Goal: Task Accomplishment & Management: Complete application form

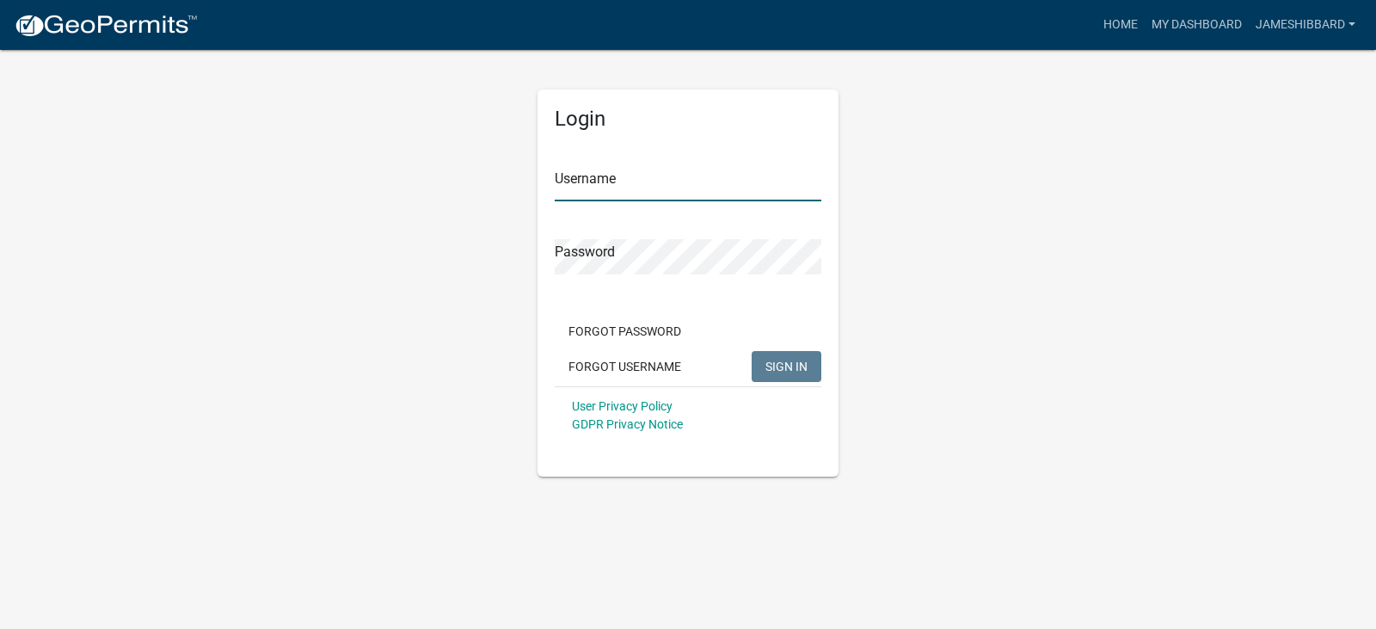
click at [633, 193] on input "Username" at bounding box center [688, 183] width 267 height 35
type input "jameshibbard"
click at [788, 367] on span "SIGN IN" at bounding box center [786, 366] width 42 height 14
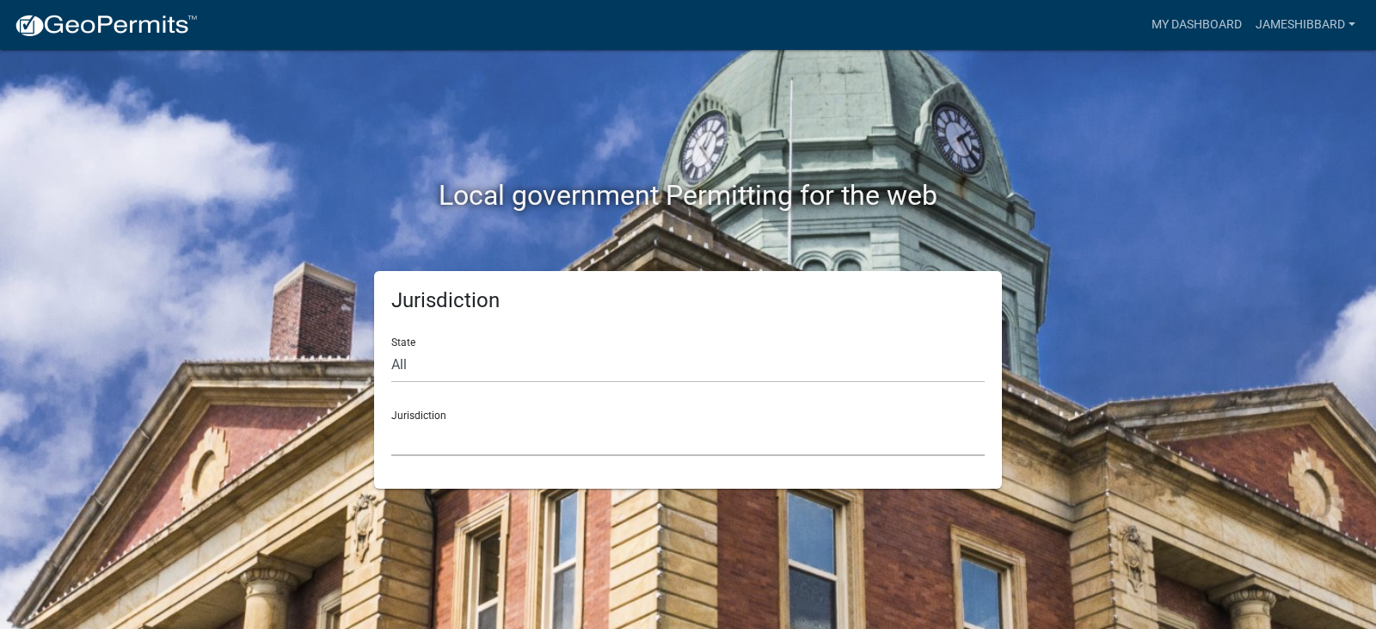
click at [599, 441] on select "[GEOGRAPHIC_DATA], [US_STATE] [GEOGRAPHIC_DATA], [US_STATE][PERSON_NAME][GEOGRA…" at bounding box center [687, 437] width 593 height 35
click at [298, 244] on div "Local government Permitting for the web" at bounding box center [688, 160] width 980 height 220
click at [440, 359] on select "All [US_STATE] [US_STATE] [US_STATE] [US_STATE] [US_STATE] [US_STATE] [US_STATE…" at bounding box center [687, 364] width 593 height 35
select select "[US_STATE]"
click at [391, 347] on select "All [US_STATE] [US_STATE] [US_STATE] [US_STATE] [US_STATE] [US_STATE] [US_STATE…" at bounding box center [687, 364] width 593 height 35
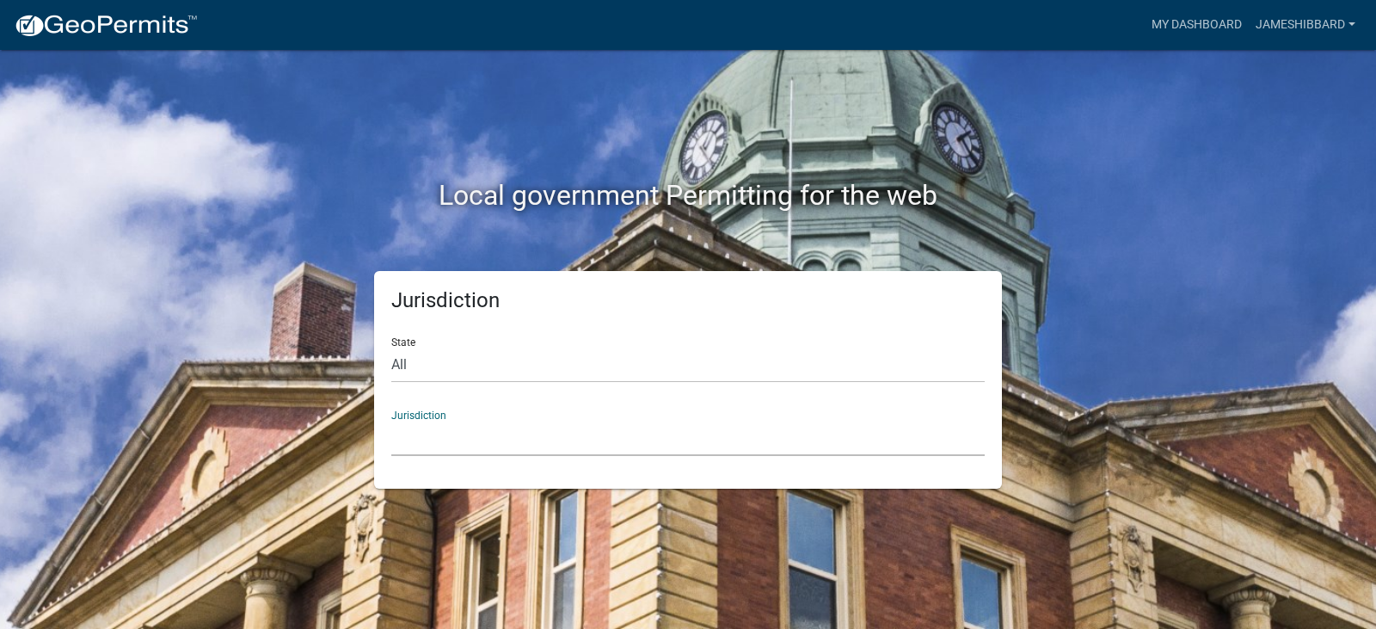
click at [468, 436] on select "City of [GEOGRAPHIC_DATA], [US_STATE] City of [GEOGRAPHIC_DATA], [US_STATE] Cit…" at bounding box center [687, 437] width 593 height 35
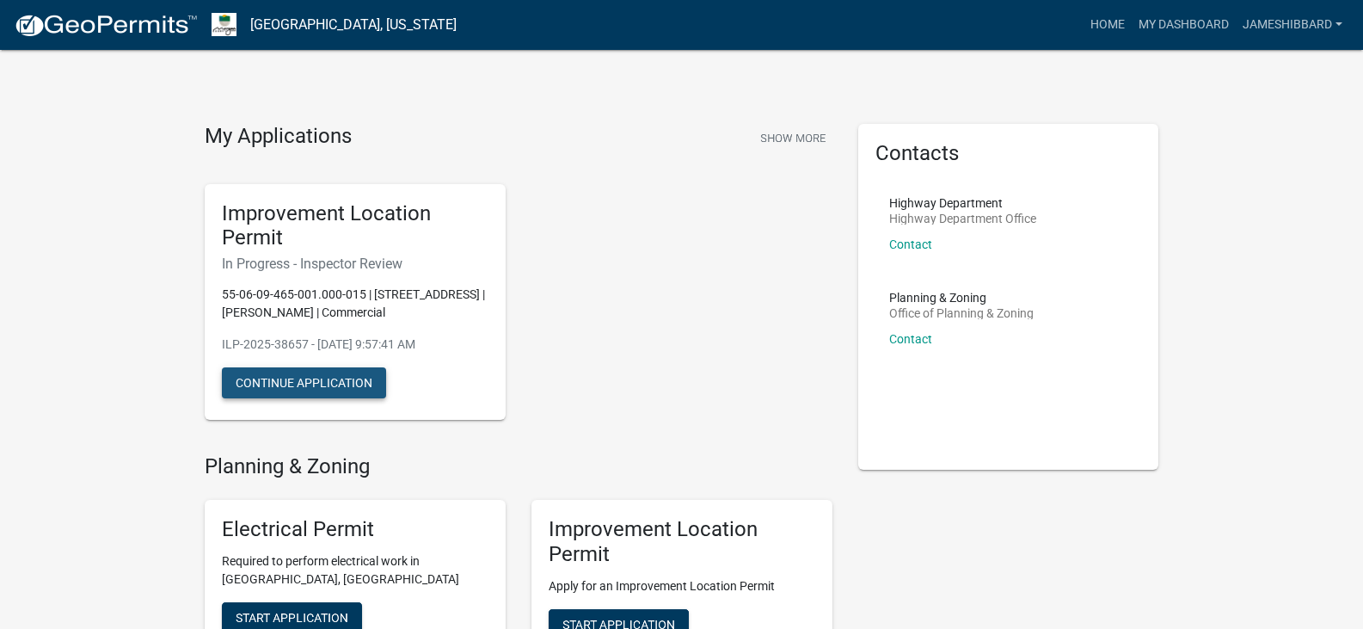
click at [352, 374] on button "Continue Application" at bounding box center [304, 382] width 164 height 31
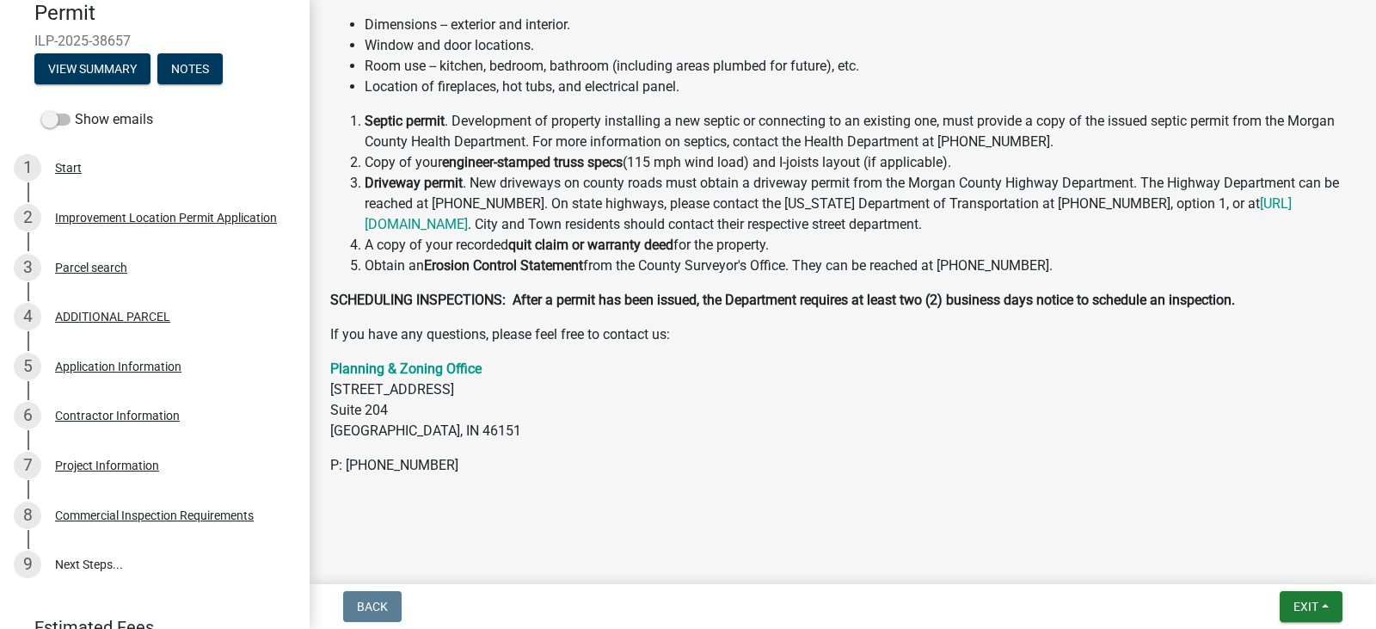
scroll to position [271, 0]
